Goal: Task Accomplishment & Management: Use online tool/utility

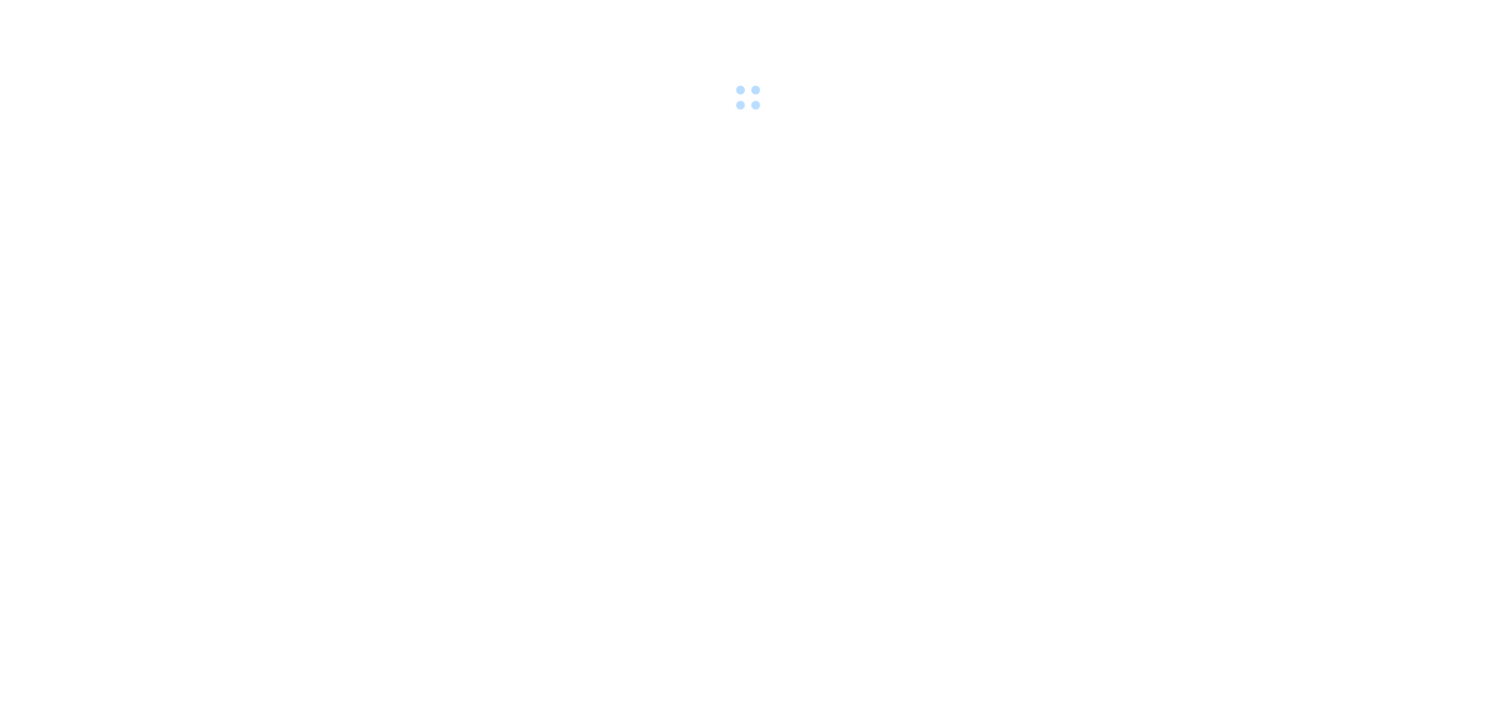
click at [987, 173] on body at bounding box center [748, 361] width 1496 height 722
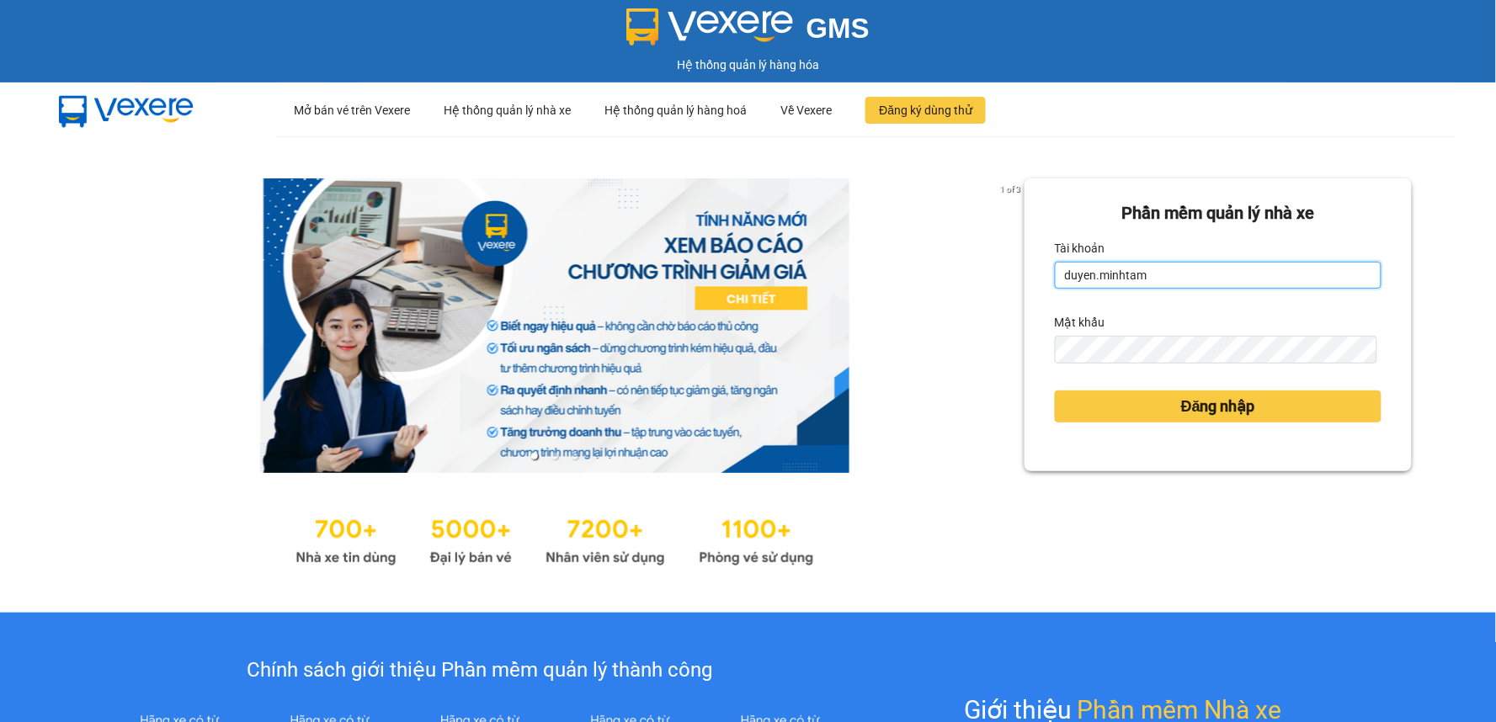
click at [1214, 279] on input "duyen.minhtam" at bounding box center [1218, 275] width 327 height 27
type input "d"
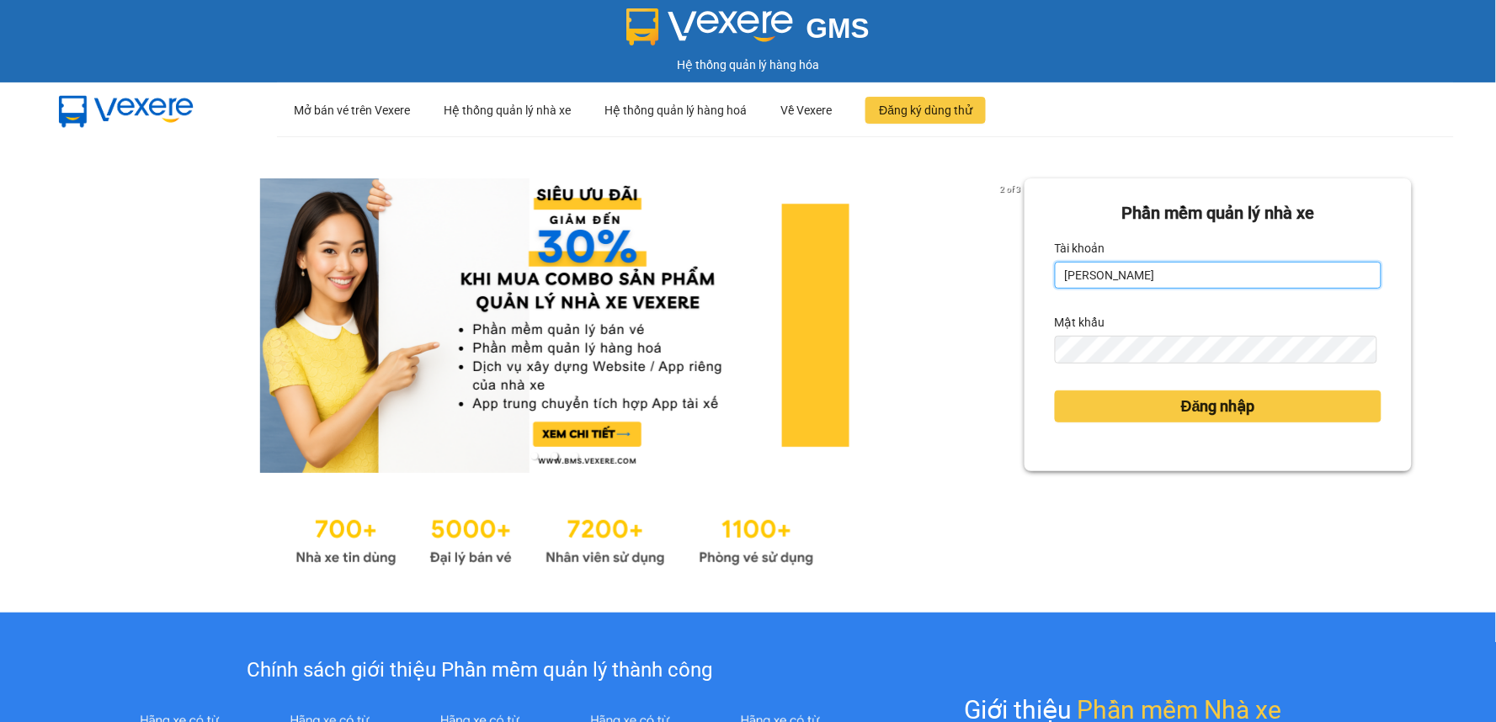
type input "kimthuy.minhtam"
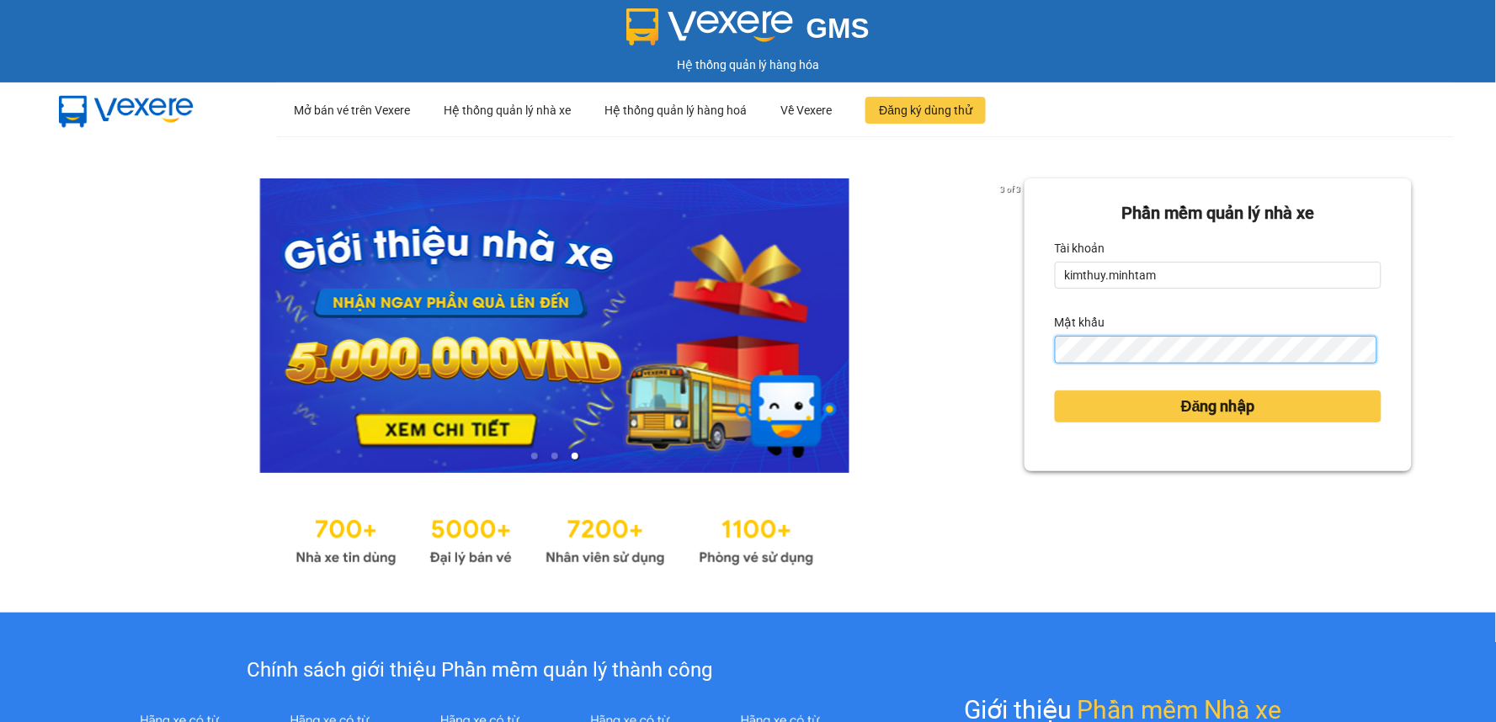
click at [1055, 391] on button "Đăng nhập" at bounding box center [1218, 407] width 327 height 32
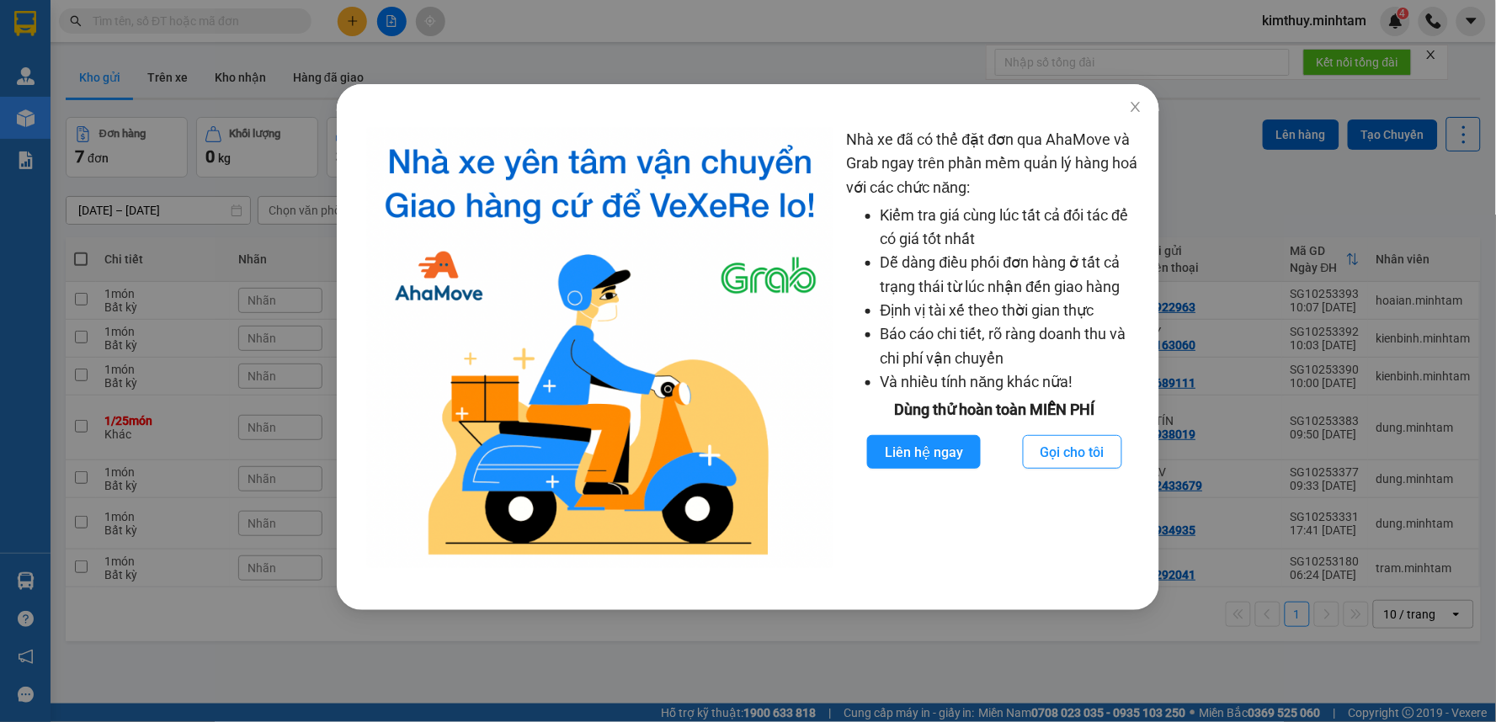
click at [957, 657] on div "Nhà xe đã có thể đặt đơn qua AhaMove và Grab ngay trên phần mềm quản lý hàng ho…" at bounding box center [748, 361] width 1496 height 722
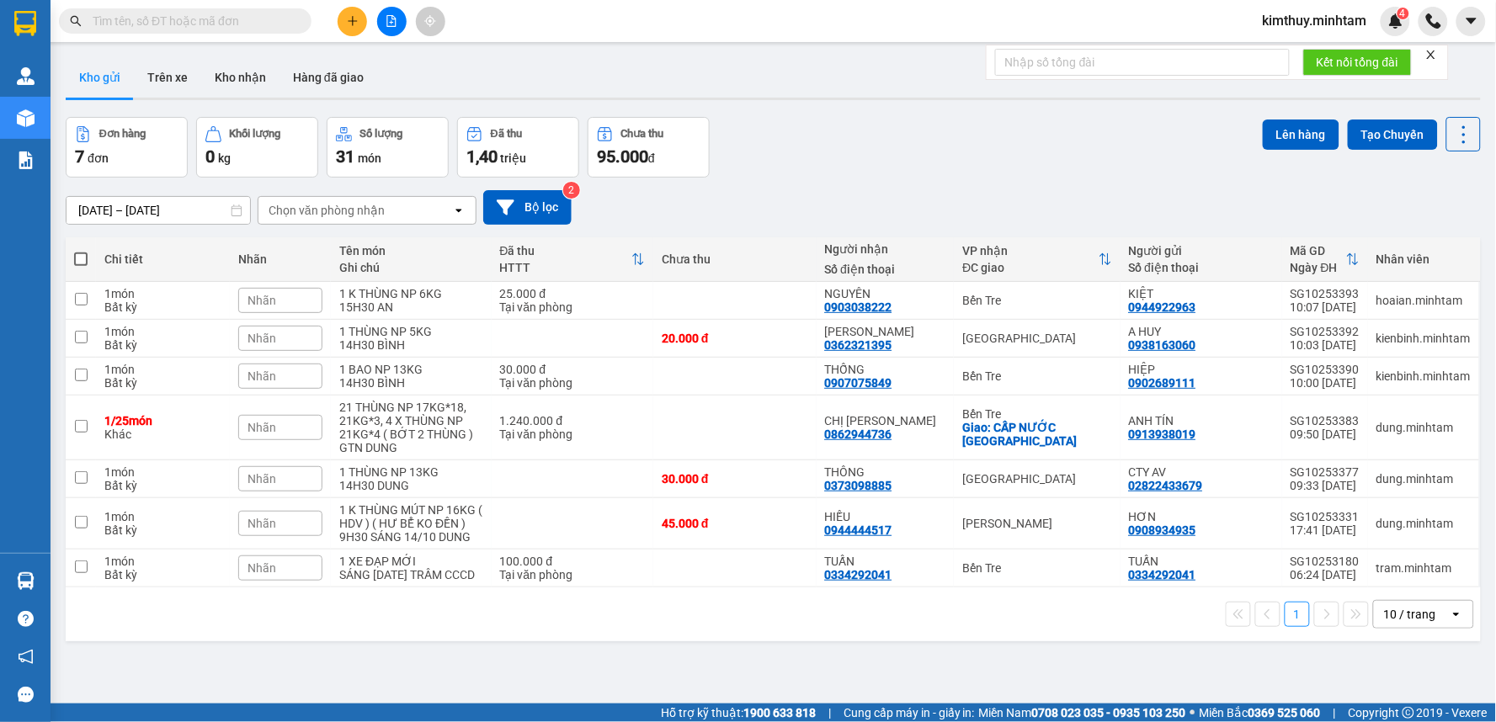
click at [972, 132] on div "Đơn hàng 7 đơn Khối lượng 0 kg Số lượng 31 món Đã thu 1,40 triệu Chưa thu 95.00…" at bounding box center [773, 147] width 1415 height 61
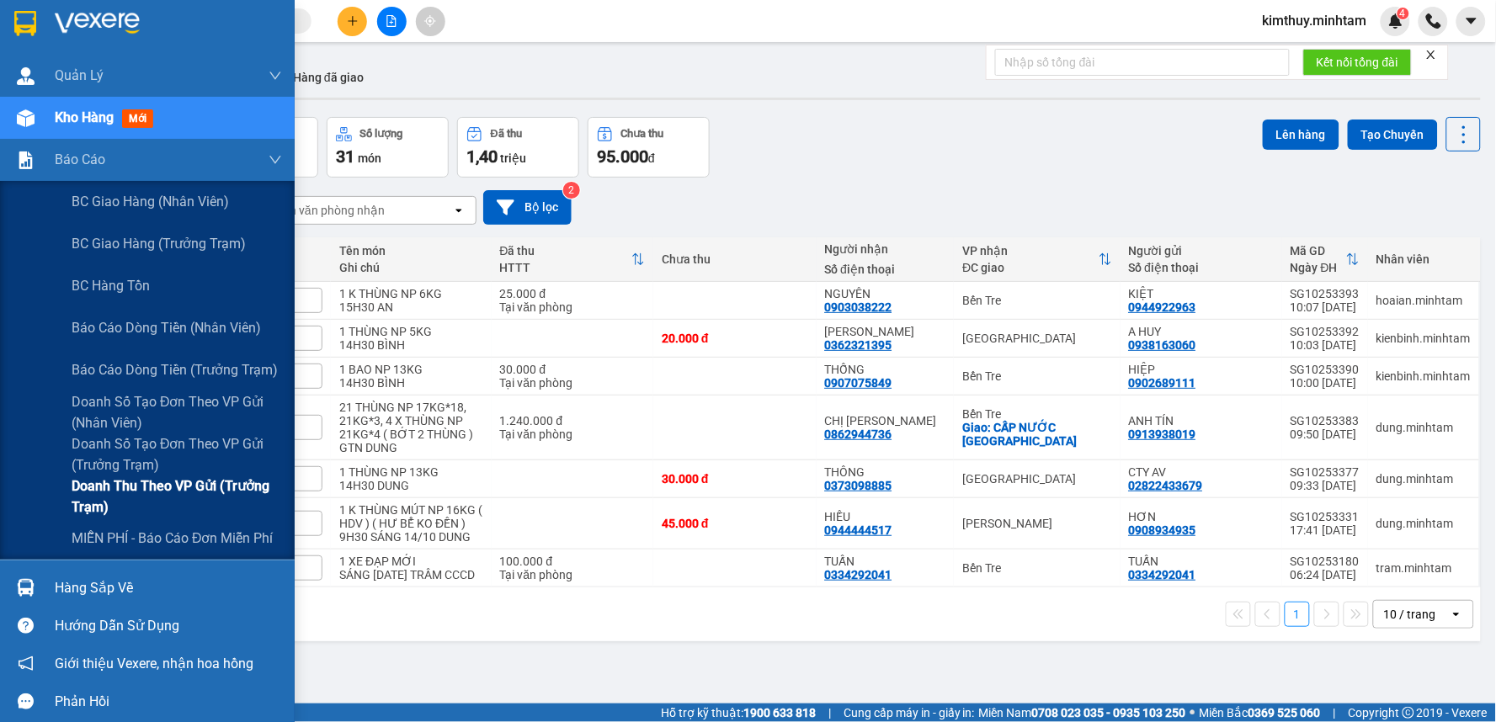
click at [120, 494] on span "Doanh thu theo VP gửi (Trưởng Trạm)" at bounding box center [177, 497] width 210 height 42
